Goal: Communication & Community: Participate in discussion

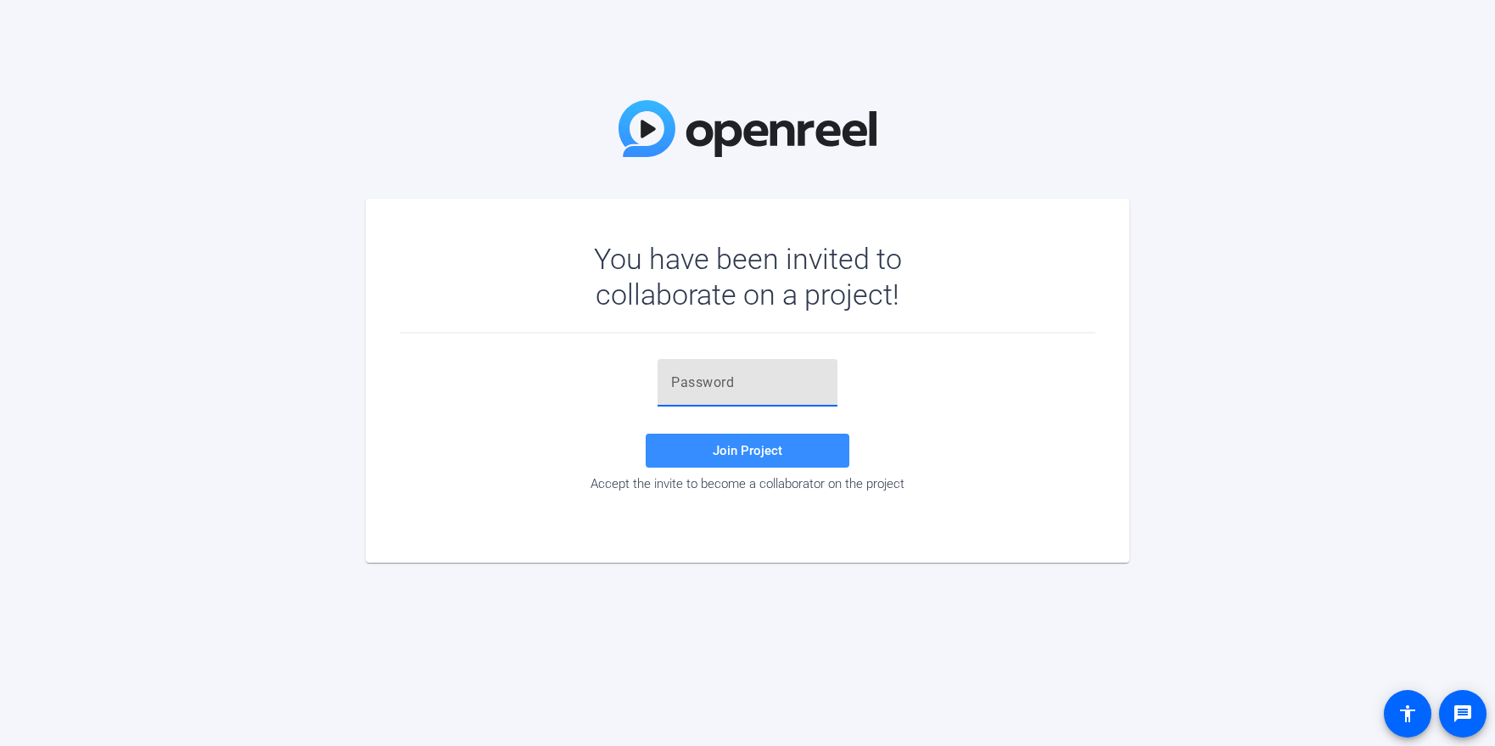
click at [726, 375] on input "text" at bounding box center [747, 383] width 153 height 20
paste input "DR[@)J"
type input "DR[@)J"
click at [742, 452] on span "Join Project" at bounding box center [748, 450] width 70 height 15
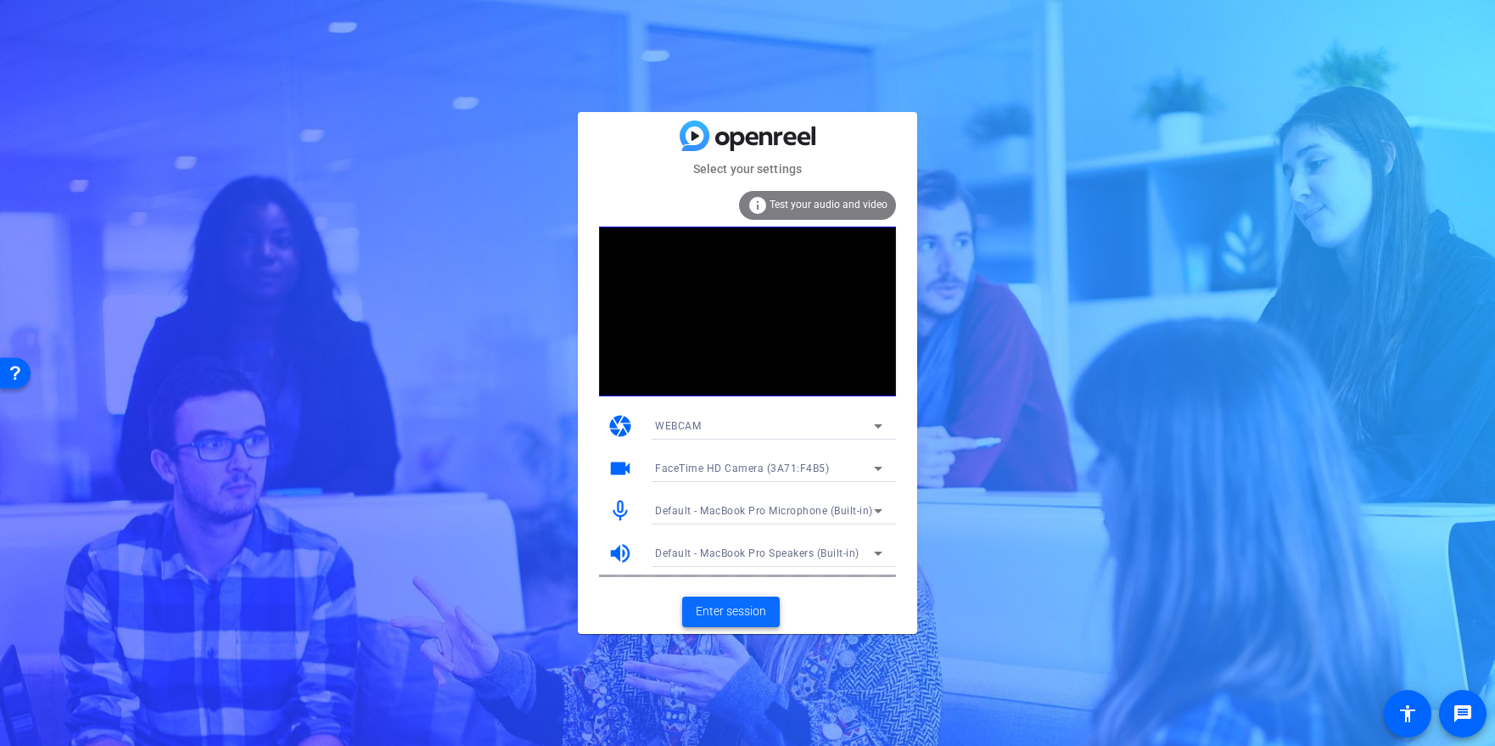
click at [754, 613] on span "Enter session" at bounding box center [731, 612] width 70 height 18
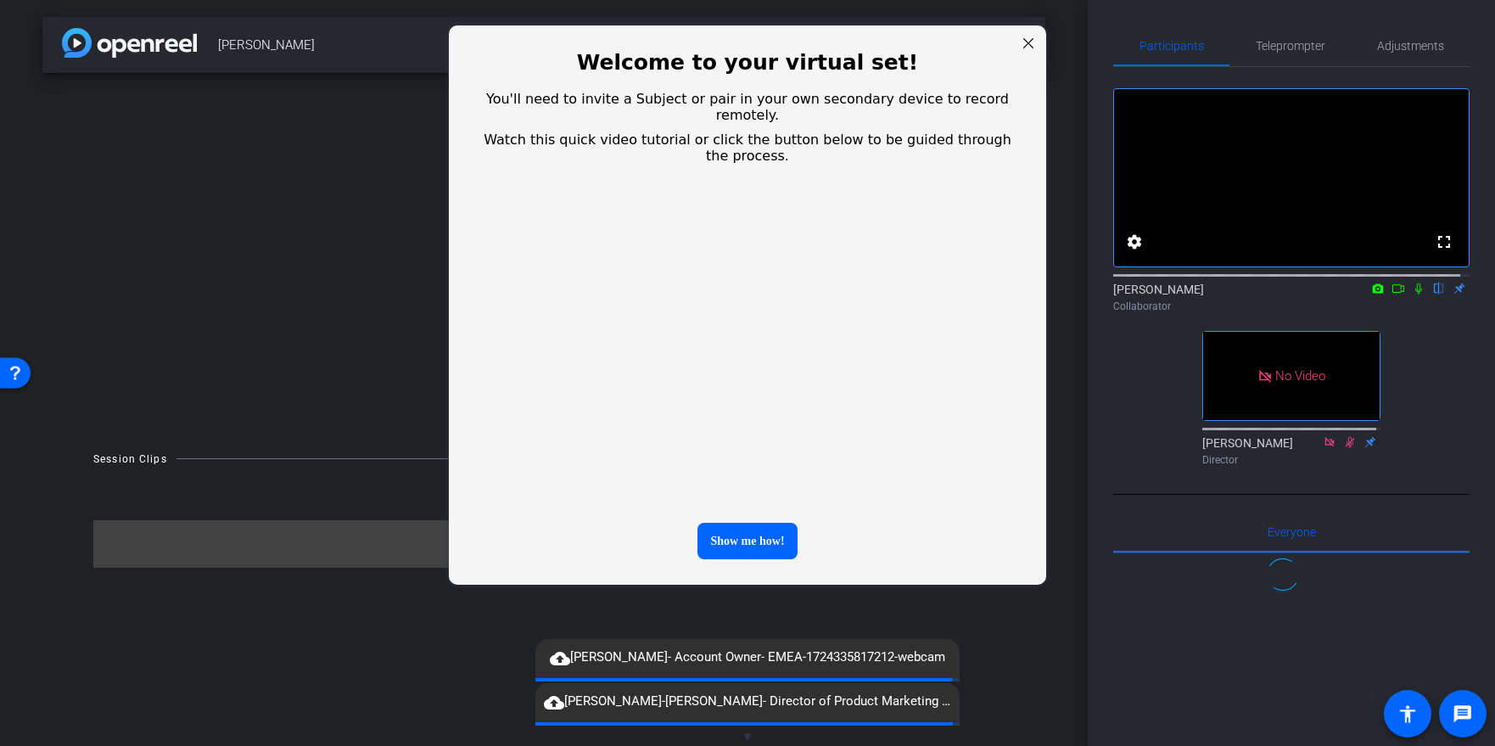
click at [1029, 44] on div at bounding box center [1029, 43] width 22 height 22
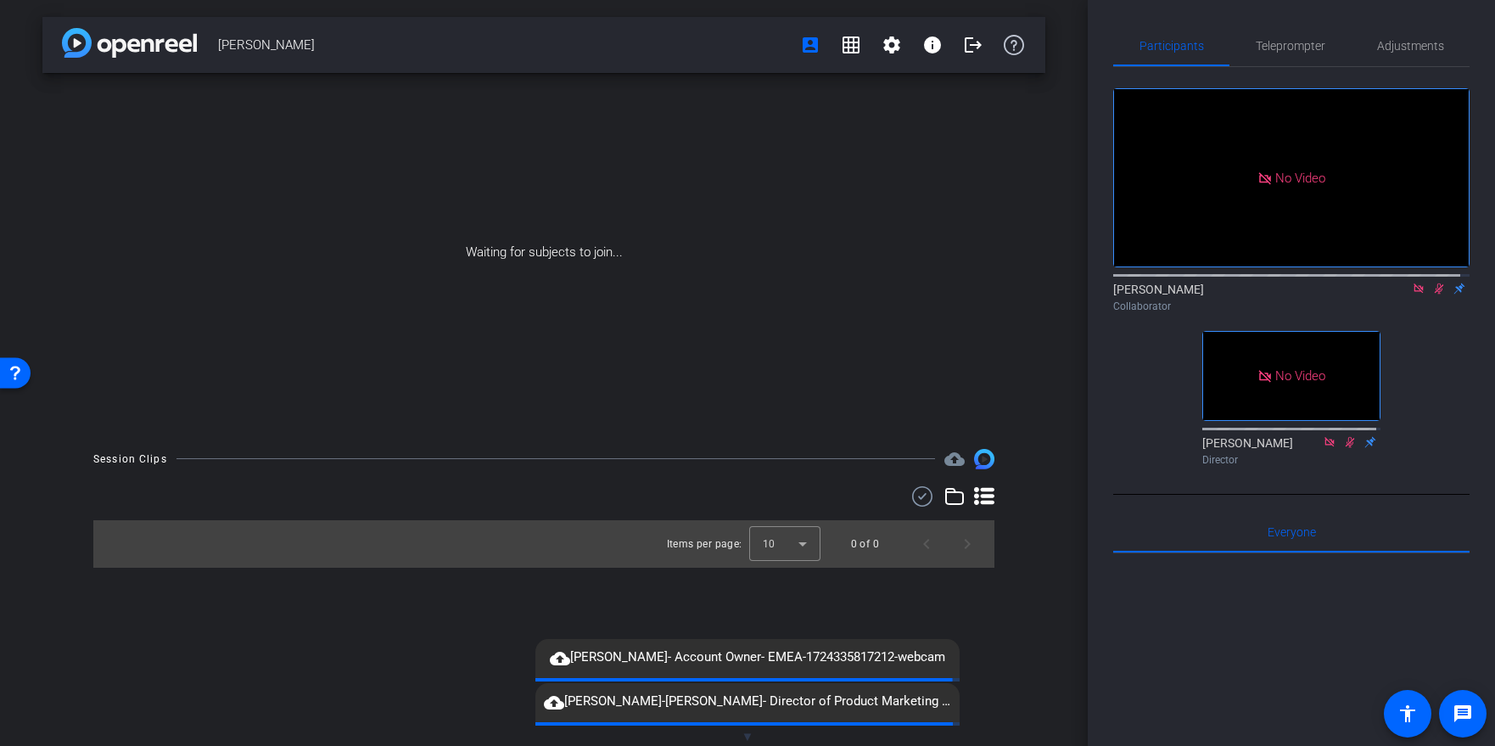
click at [1435, 294] on icon at bounding box center [1439, 288] width 9 height 11
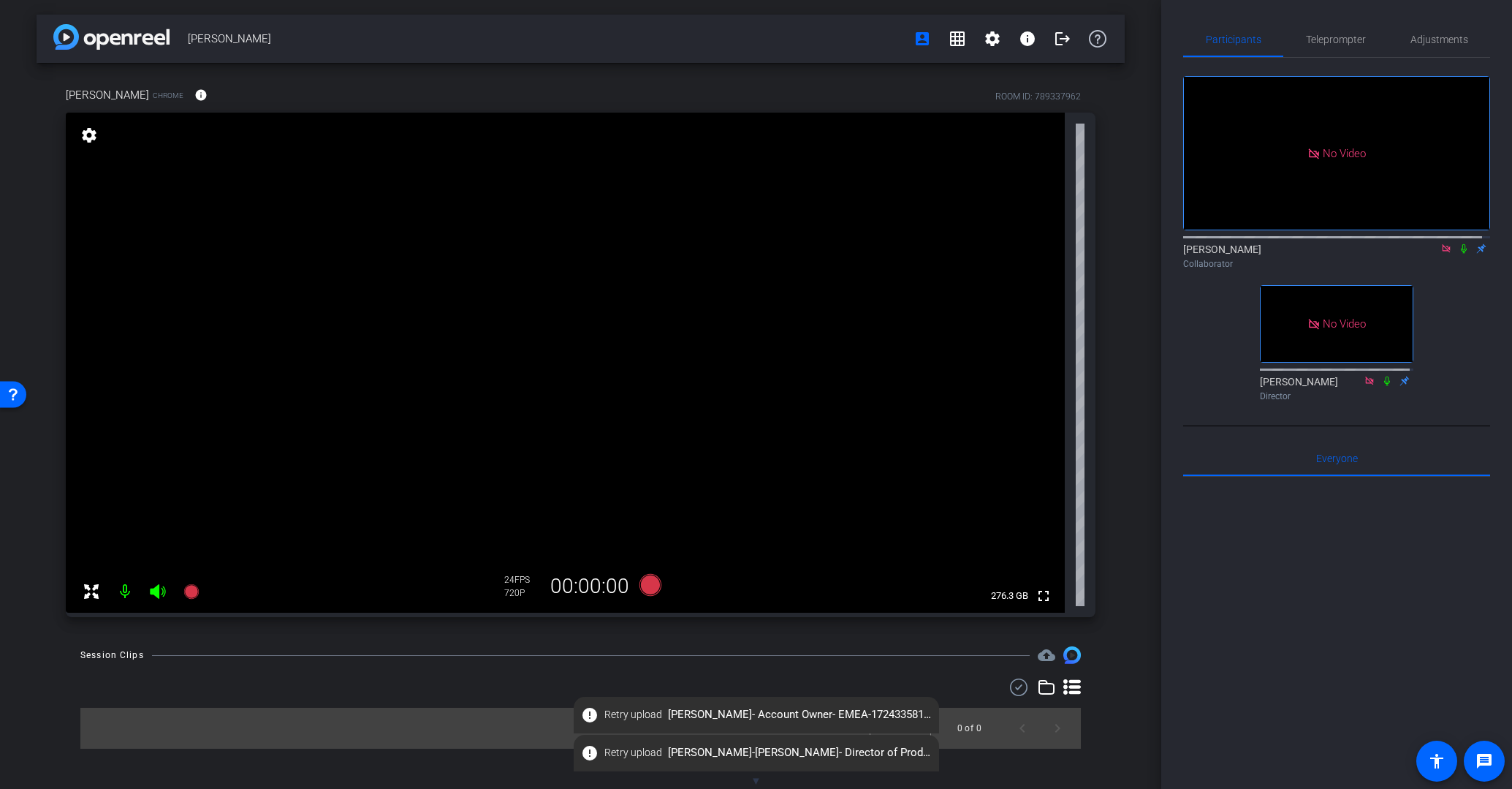
click at [1286, 253] on icon at bounding box center [1447, 249] width 12 height 10
click at [1286, 252] on icon at bounding box center [1428, 248] width 10 height 7
click at [1286, 642] on div at bounding box center [1336, 657] width 307 height 362
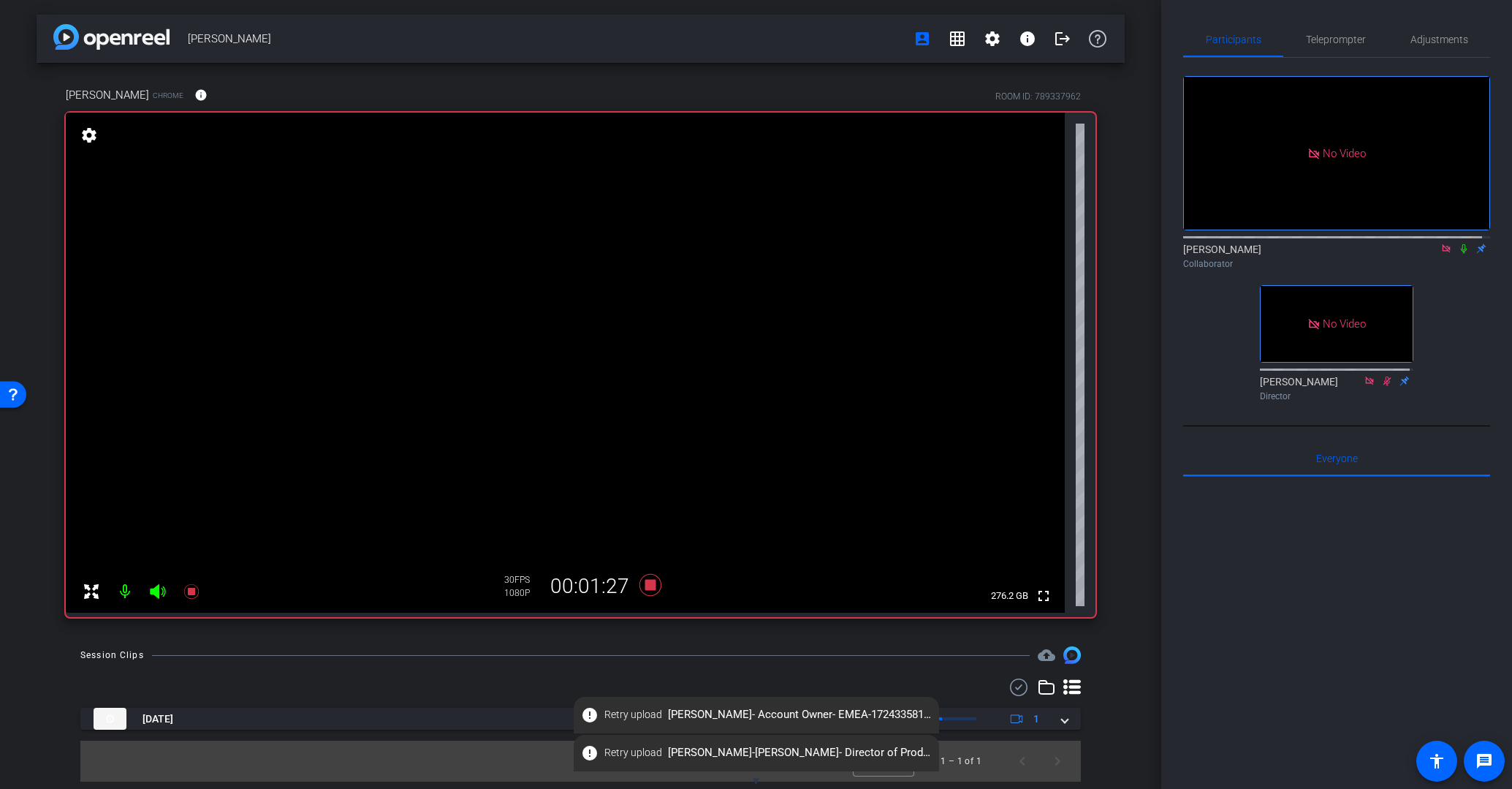
click at [1286, 253] on icon at bounding box center [1463, 248] width 6 height 9
click at [1286, 253] on icon at bounding box center [1464, 248] width 8 height 9
click at [1286, 253] on icon at bounding box center [1464, 249] width 12 height 10
click at [1286, 253] on icon at bounding box center [1463, 248] width 6 height 9
click at [1286, 253] on icon at bounding box center [1464, 248] width 8 height 9
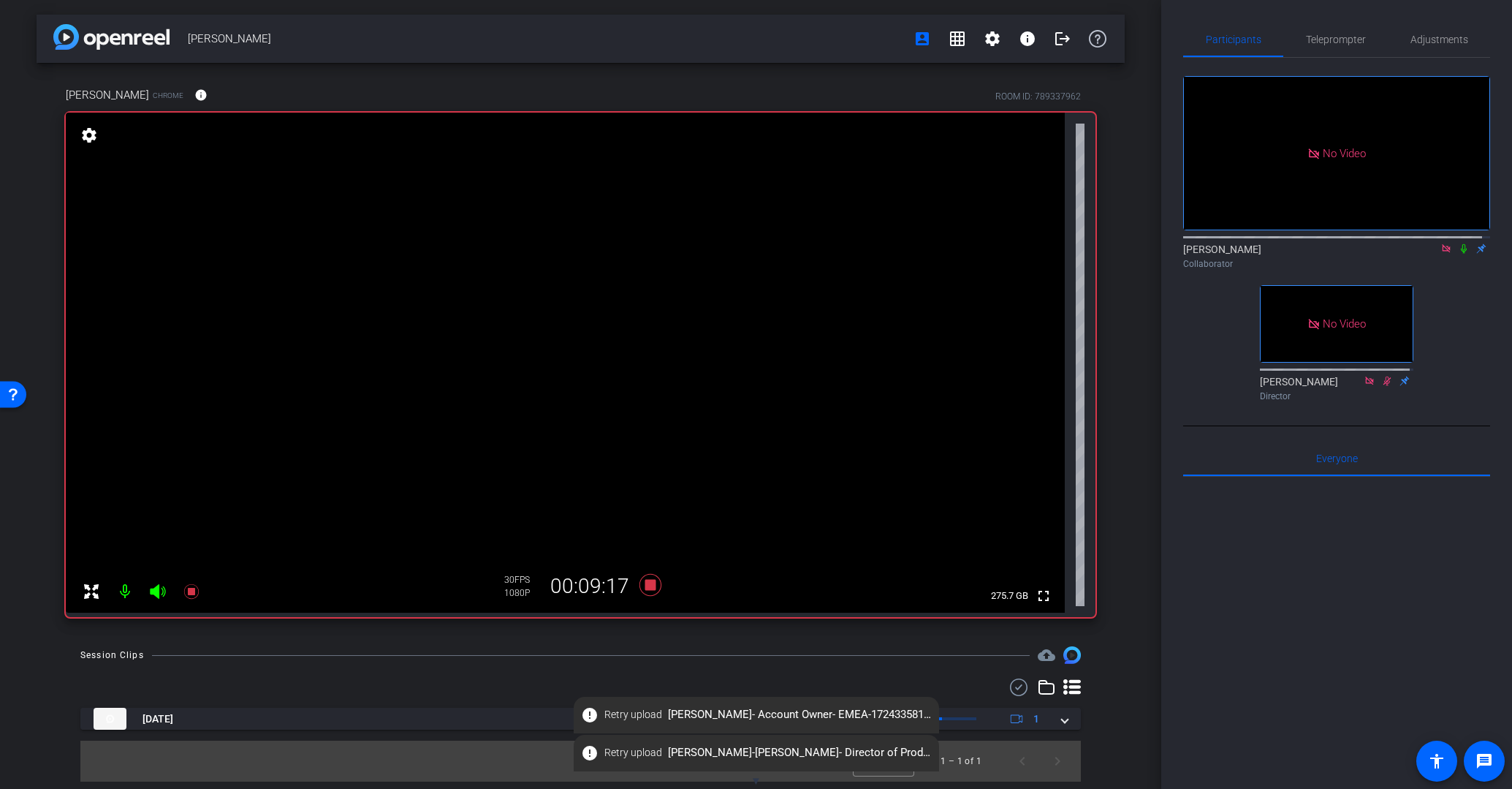
click at [1286, 253] on icon at bounding box center [1464, 249] width 12 height 10
click at [1286, 270] on div "Collaborator" at bounding box center [1336, 264] width 307 height 13
click at [1286, 253] on icon at bounding box center [1464, 248] width 8 height 9
click at [1286, 253] on icon at bounding box center [1463, 248] width 6 height 9
click at [1286, 253] on icon at bounding box center [1464, 248] width 8 height 9
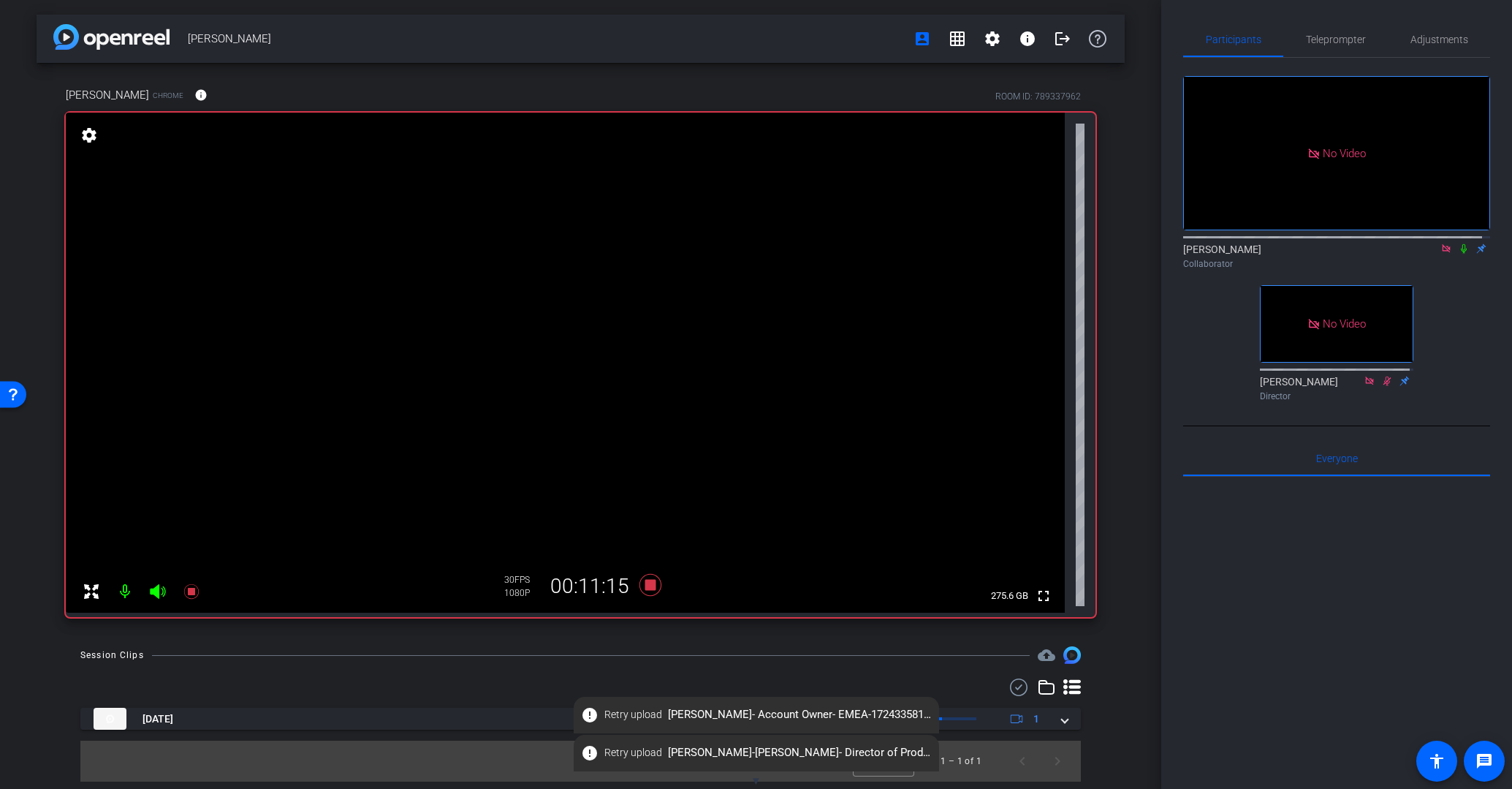
click at [1286, 253] on icon at bounding box center [1464, 249] width 12 height 10
click at [1286, 253] on icon at bounding box center [1464, 248] width 8 height 9
